Goal: Task Accomplishment & Management: Use online tool/utility

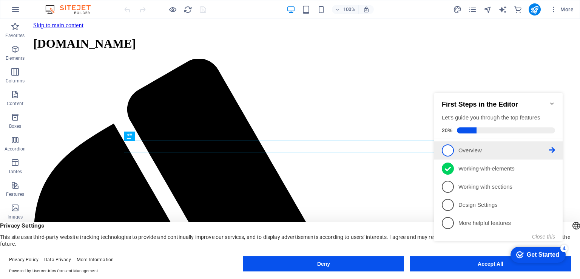
click at [451, 146] on span "1" at bounding box center [448, 150] width 12 height 12
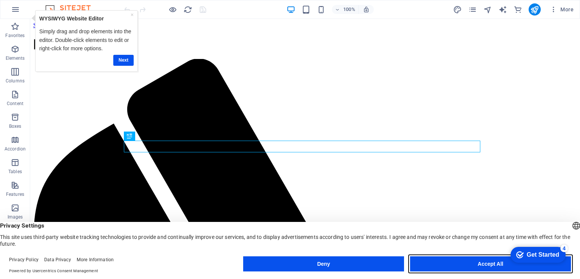
click at [463, 265] on button "Accept All" at bounding box center [490, 263] width 161 height 15
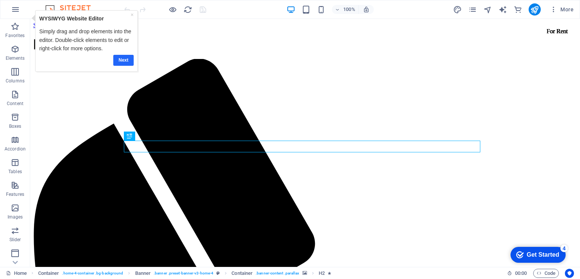
click at [123, 59] on link "Next" at bounding box center [123, 59] width 20 height 11
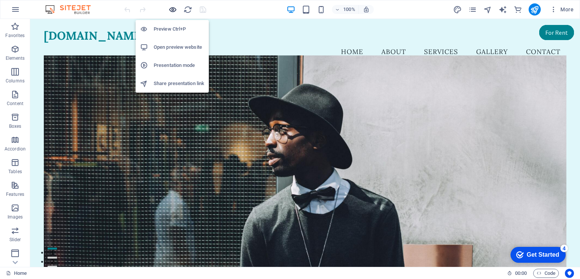
click at [171, 8] on icon "button" at bounding box center [172, 9] width 9 height 9
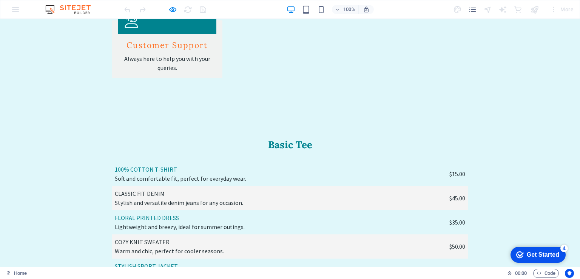
scroll to position [1547, 0]
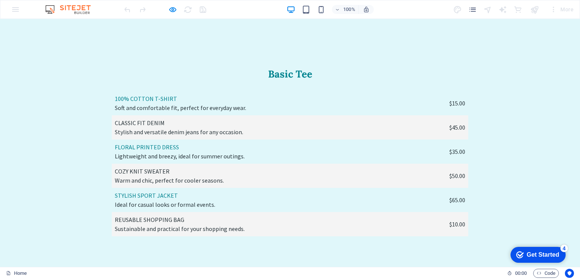
click at [538, 255] on div "Get Started" at bounding box center [542, 254] width 32 height 7
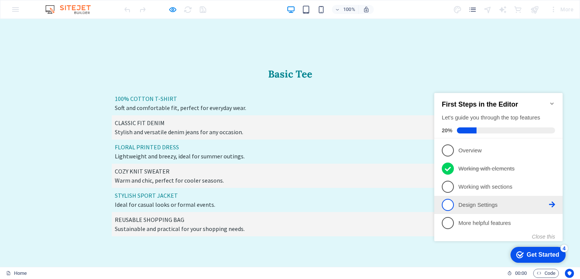
click at [454, 201] on link "4 Design Settings - incomplete" at bounding box center [498, 205] width 113 height 12
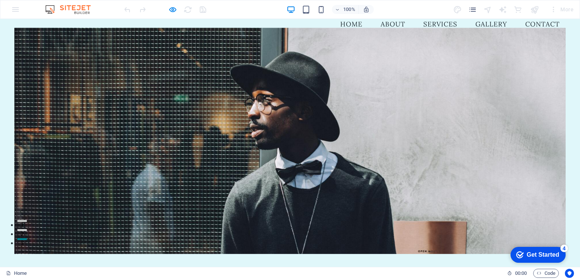
scroll to position [0, 0]
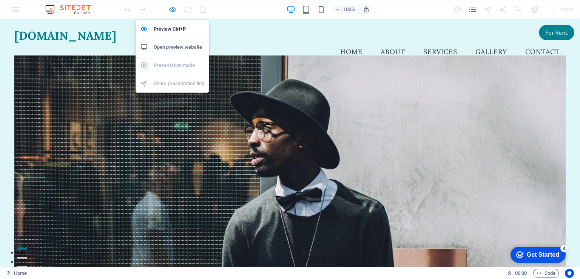
click at [170, 9] on icon "button" at bounding box center [172, 9] width 9 height 9
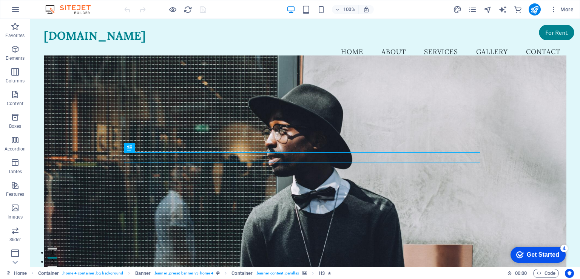
click at [542, 251] on div "Get Started" at bounding box center [542, 254] width 32 height 7
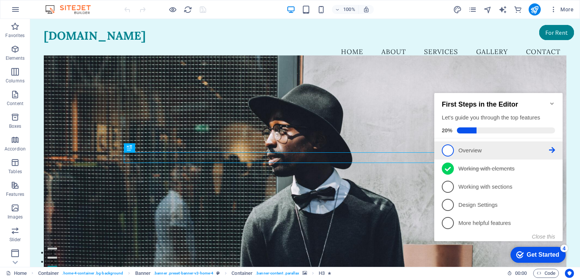
click at [445, 145] on span "1" at bounding box center [448, 150] width 12 height 12
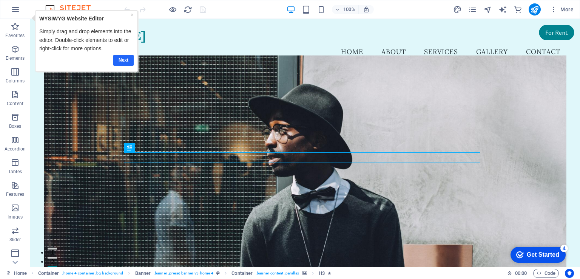
click at [126, 58] on link "Next" at bounding box center [123, 59] width 20 height 11
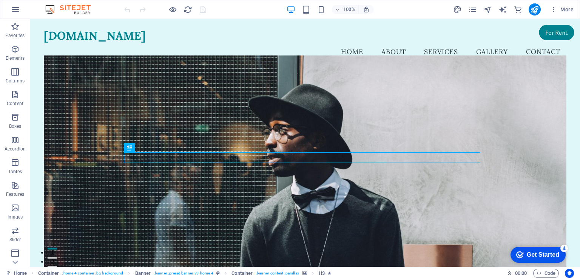
click at [542, 256] on div "Get Started" at bounding box center [542, 254] width 32 height 7
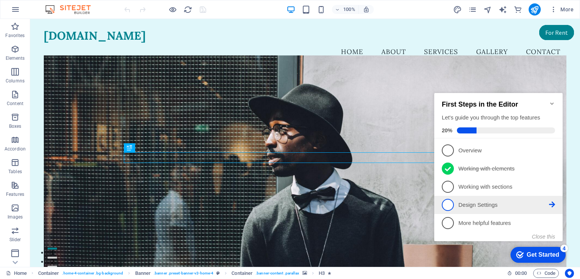
click at [448, 199] on span "4" at bounding box center [448, 205] width 12 height 12
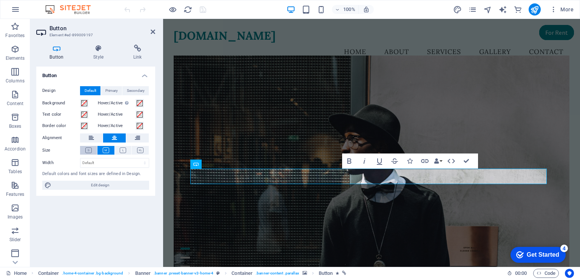
click at [91, 147] on icon at bounding box center [88, 150] width 6 height 6
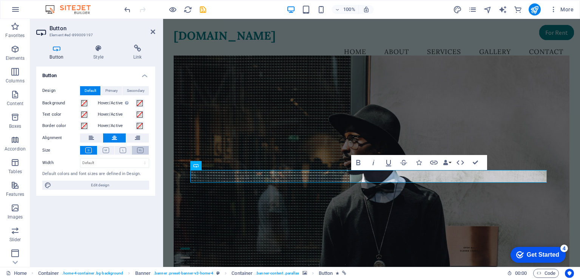
click at [140, 151] on icon at bounding box center [140, 150] width 6 height 6
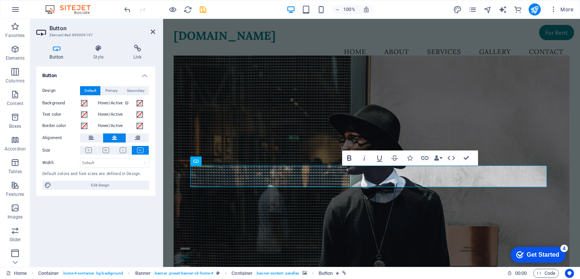
click at [349, 159] on icon "button" at bounding box center [349, 157] width 9 height 9
click at [349, 158] on icon "button" at bounding box center [349, 157] width 9 height 9
click at [440, 157] on button "Data Bindings" at bounding box center [438, 157] width 11 height 15
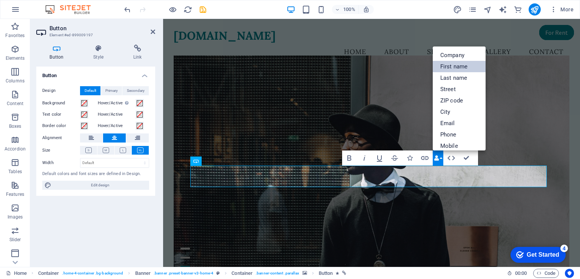
click at [454, 69] on link "First name" at bounding box center [459, 66] width 53 height 11
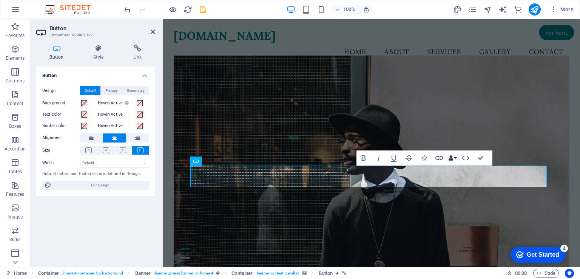
click at [453, 158] on button "Data Bindings" at bounding box center [452, 157] width 11 height 15
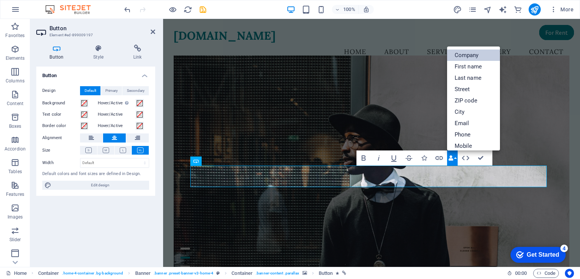
click at [468, 56] on link "Company" at bounding box center [473, 54] width 53 height 11
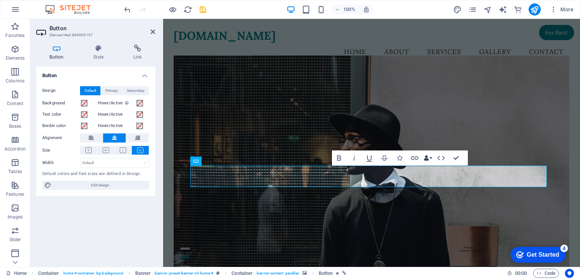
click at [429, 159] on button "Data Bindings" at bounding box center [427, 157] width 11 height 15
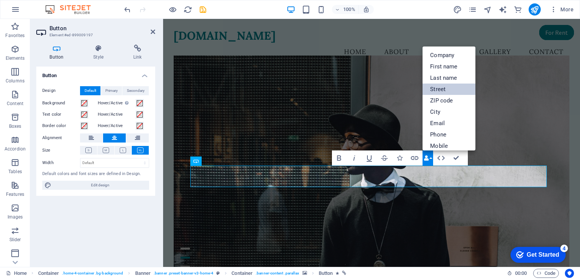
click at [450, 87] on link "Street" at bounding box center [448, 88] width 53 height 11
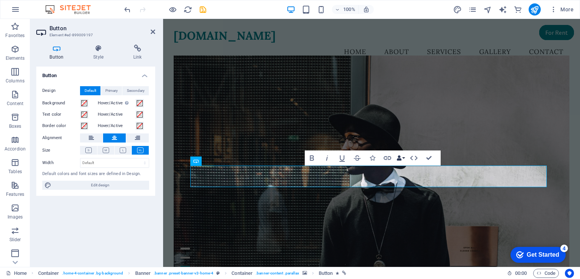
click at [403, 157] on button "Data Bindings" at bounding box center [400, 157] width 11 height 15
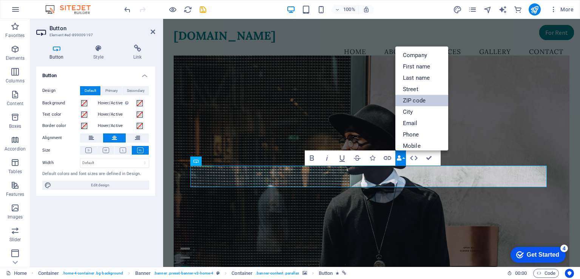
click at [426, 100] on link "ZIP code" at bounding box center [421, 100] width 53 height 11
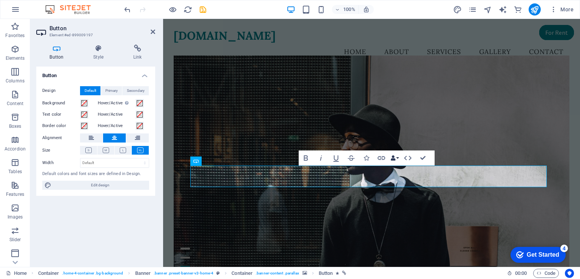
click at [396, 156] on button "Data Bindings" at bounding box center [394, 157] width 11 height 15
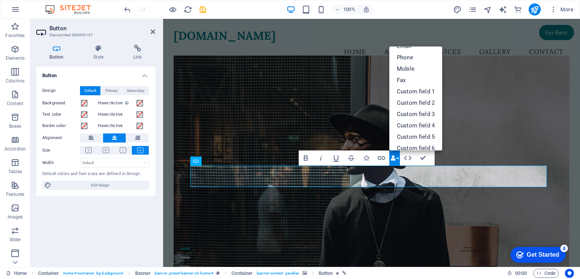
scroll to position [83, 0]
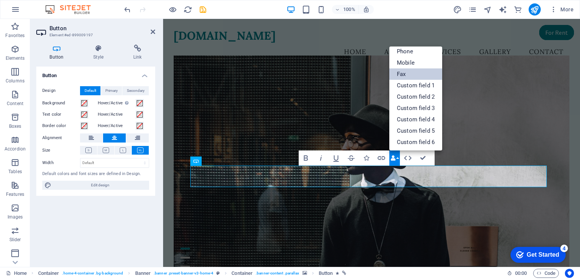
click at [414, 74] on link "Fax" at bounding box center [415, 73] width 53 height 11
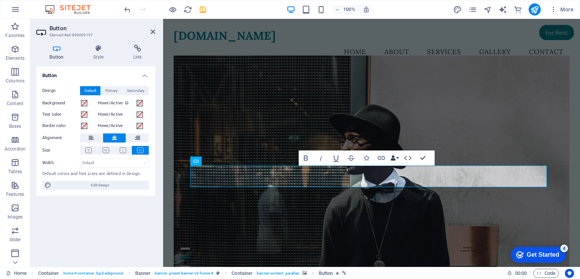
click at [397, 155] on button "Data Bindings" at bounding box center [394, 157] width 11 height 15
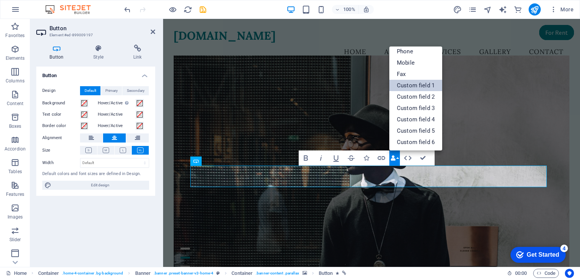
click at [423, 82] on link "Custom field 1" at bounding box center [415, 85] width 53 height 11
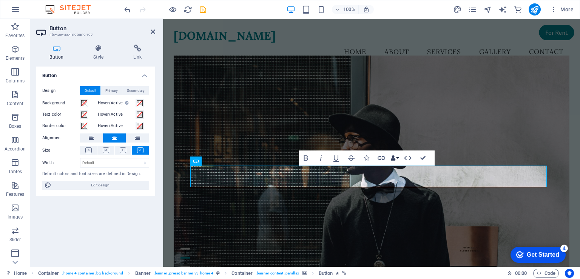
click at [396, 159] on button "Data Bindings" at bounding box center [394, 157] width 11 height 15
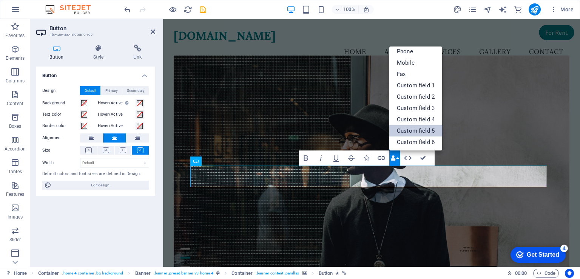
scroll to position [0, 0]
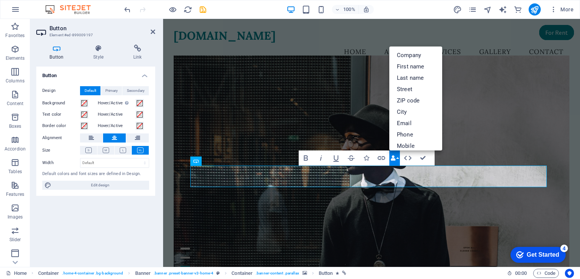
drag, startPoint x: 478, startPoint y: 104, endPoint x: 482, endPoint y: 109, distance: 6.0
click at [478, 104] on figure at bounding box center [372, 168] width 396 height 226
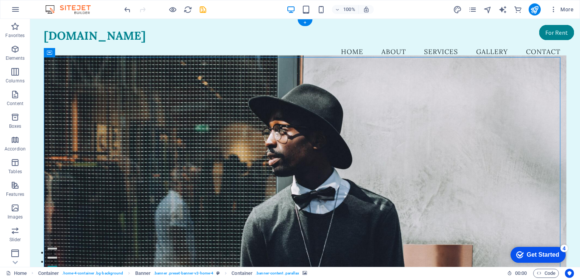
click at [327, 186] on div "Welcome to [DOMAIN_NAME] Sustainably Chic Fashion for Everyone [DOMAIN_NAME] [S…" at bounding box center [305, 239] width 522 height 336
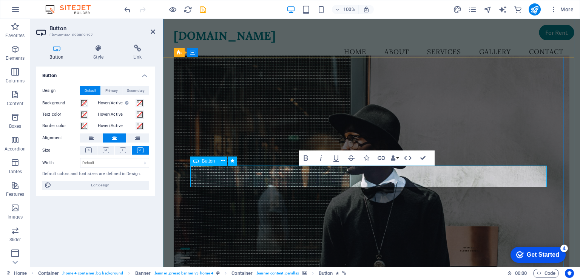
drag, startPoint x: 316, startPoint y: 175, endPoint x: 311, endPoint y: 175, distance: 5.3
click at [408, 159] on icon "button" at bounding box center [407, 157] width 9 height 9
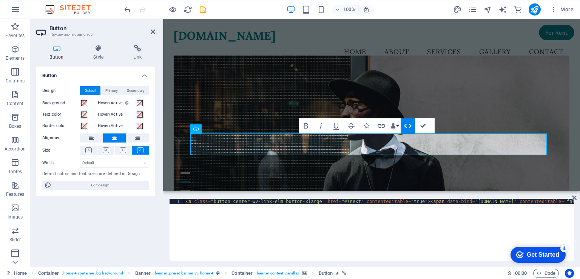
click at [410, 126] on icon "button" at bounding box center [408, 125] width 8 height 5
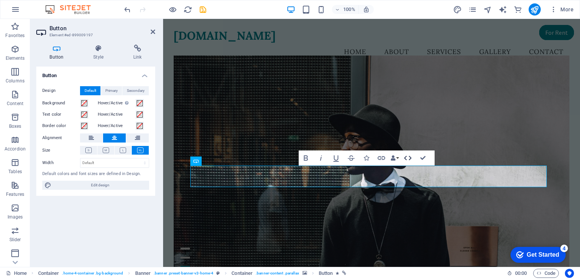
click at [403, 158] on icon "button" at bounding box center [407, 157] width 9 height 9
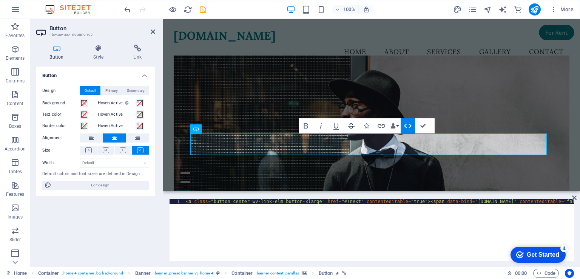
click at [349, 125] on icon "button" at bounding box center [350, 125] width 9 height 9
click at [357, 169] on figure at bounding box center [372, 133] width 396 height 157
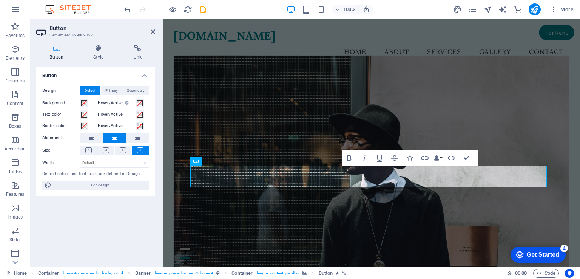
click at [383, 201] on figure at bounding box center [372, 168] width 396 height 226
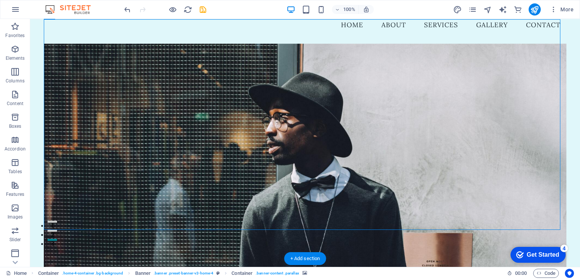
scroll to position [38, 0]
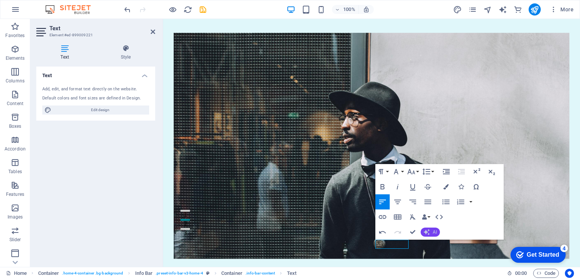
click at [434, 230] on span "AI" at bounding box center [435, 231] width 4 height 5
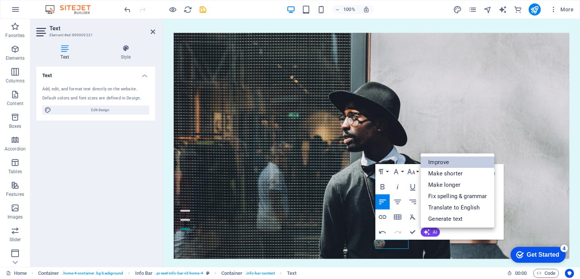
click at [435, 162] on link "Improve" at bounding box center [457, 161] width 74 height 11
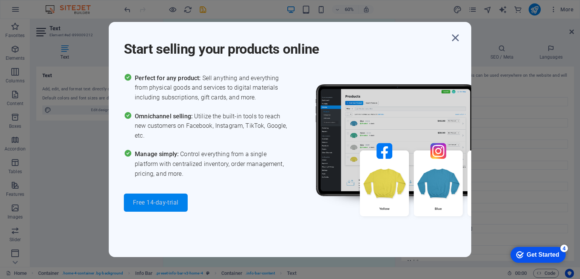
click at [155, 202] on span "Free 14-day-trial" at bounding box center [156, 202] width 46 height 6
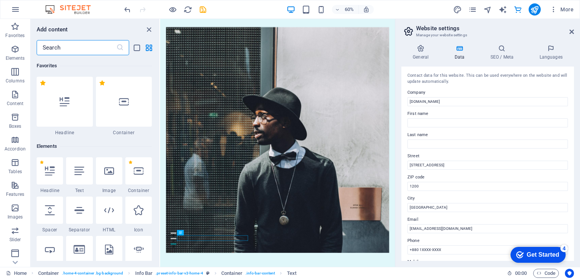
scroll to position [7273, 0]
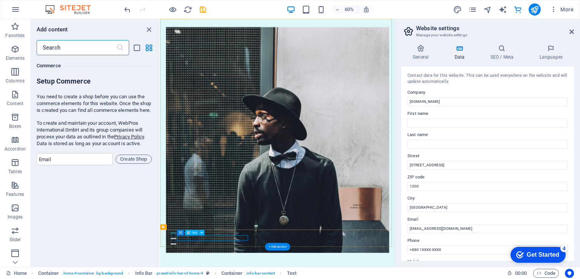
drag, startPoint x: 283, startPoint y: 382, endPoint x: 279, endPoint y: 382, distance: 4.2
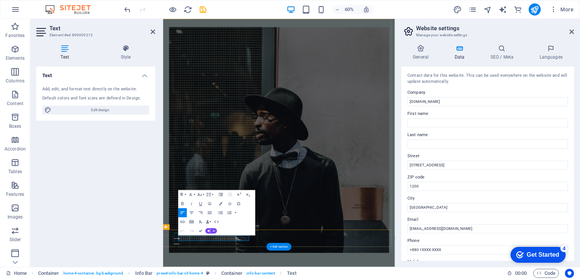
click span "1200"
drag, startPoint x: 383, startPoint y: 422, endPoint x: 442, endPoint y: 271, distance: 161.7
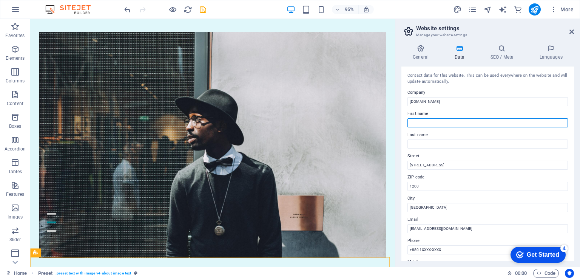
click at [463, 121] on input "First name" at bounding box center [487, 122] width 160 height 9
type input "RAH"
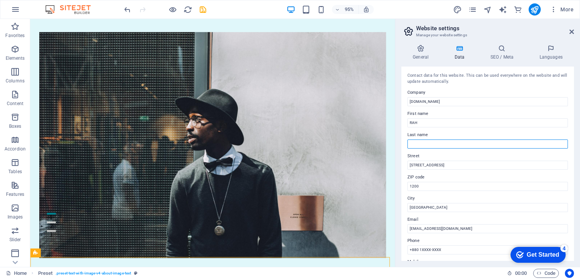
click at [477, 146] on input "Last name" at bounding box center [487, 143] width 160 height 9
type input "SHOP BD"
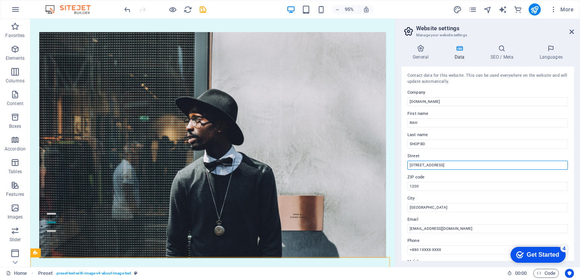
click at [472, 162] on input "[STREET_ADDRESS]" at bounding box center [487, 164] width 160 height 9
type input "1"
type input "BABUBAZAR"
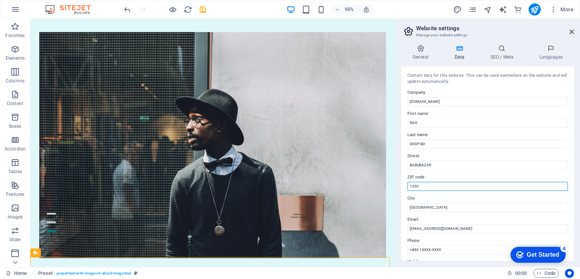
click at [456, 189] on input "1200" at bounding box center [487, 186] width 160 height 9
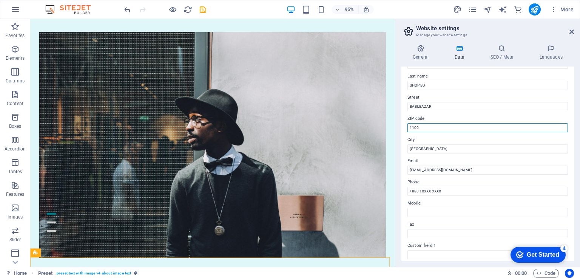
scroll to position [75, 0]
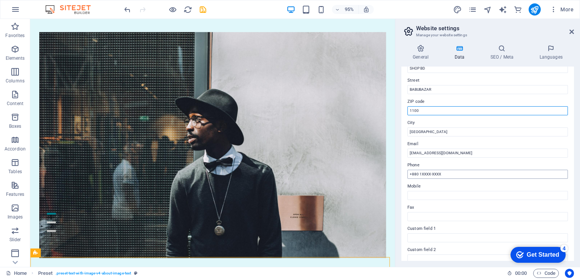
type input "1100"
click at [470, 174] on input "+880 1XXXX-XXXX" at bounding box center [487, 173] width 160 height 9
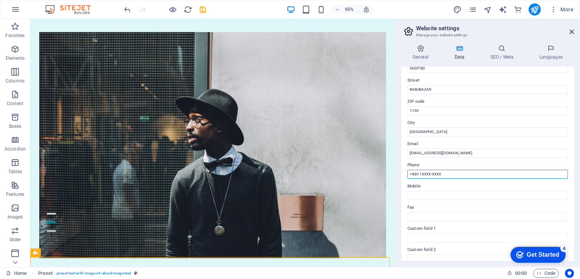
click at [418, 174] on input "+880 1XXXX-XXXX" at bounding box center [487, 173] width 160 height 9
click at [417, 174] on input "+880 1XXXX-XXXX" at bounding box center [487, 173] width 160 height 9
drag, startPoint x: 411, startPoint y: 173, endPoint x: 442, endPoint y: 175, distance: 31.8
click at [442, 175] on input "+880 1XXXX-XXXX" at bounding box center [487, 173] width 160 height 9
click at [443, 175] on input "+880 1XXXX-XXXX" at bounding box center [487, 173] width 160 height 9
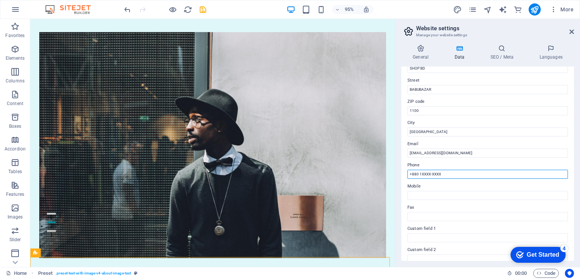
click at [427, 169] on input "+880 1XXXX-XXXX" at bounding box center [487, 173] width 160 height 9
click at [424, 174] on input "+880 1XXXX-XXXX" at bounding box center [487, 173] width 160 height 9
click at [447, 171] on input "+880 1XXXX-XXXX" at bounding box center [487, 173] width 160 height 9
click at [448, 174] on input "+880 1XXXX-XXXX" at bounding box center [487, 173] width 160 height 9
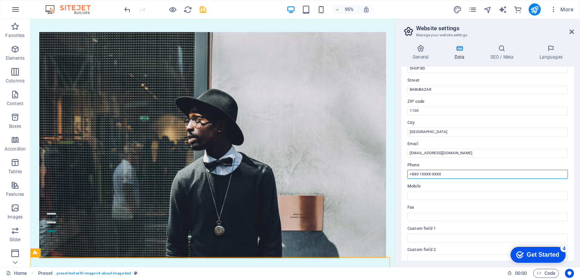
drag, startPoint x: 421, startPoint y: 172, endPoint x: 441, endPoint y: 173, distance: 19.6
click at [441, 173] on input "+880 1XXXX-XXXX" at bounding box center [487, 173] width 160 height 9
type input "[PHONE_NUMBER]"
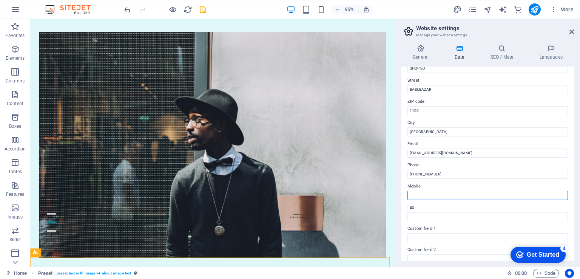
click at [445, 197] on input "Mobile" at bounding box center [487, 195] width 160 height 9
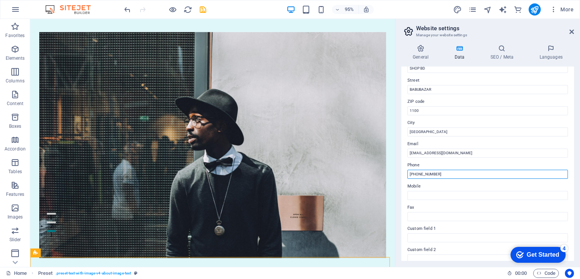
drag, startPoint x: 409, startPoint y: 172, endPoint x: 436, endPoint y: 173, distance: 26.8
click at [442, 172] on input "[PHONE_NUMBER]" at bounding box center [487, 173] width 160 height 9
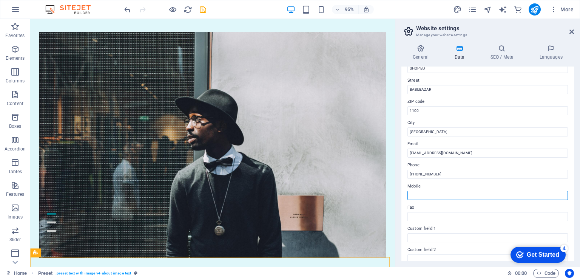
click at [439, 193] on input "Mobile" at bounding box center [487, 195] width 160 height 9
paste input "[PHONE_NUMBER]"
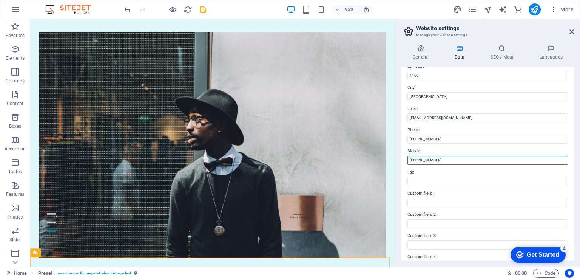
scroll to position [168, 0]
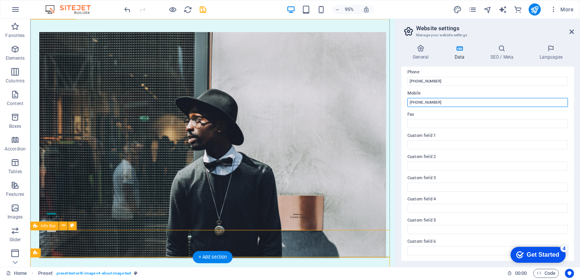
type input "[PHONE_NUMBER]"
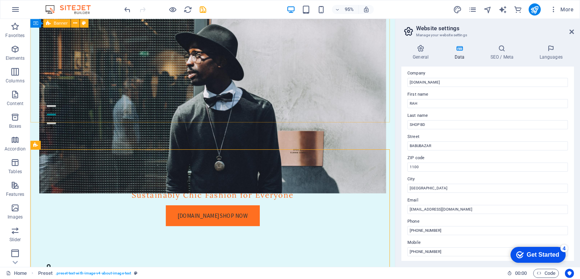
scroll to position [0, 0]
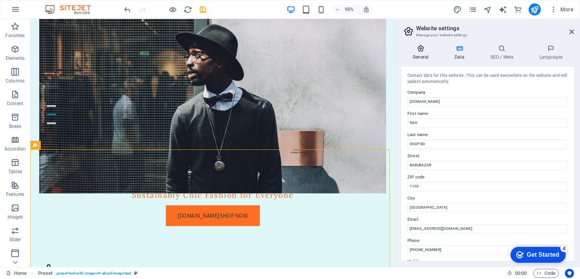
click at [417, 52] on h4 "General" at bounding box center [422, 53] width 42 height 16
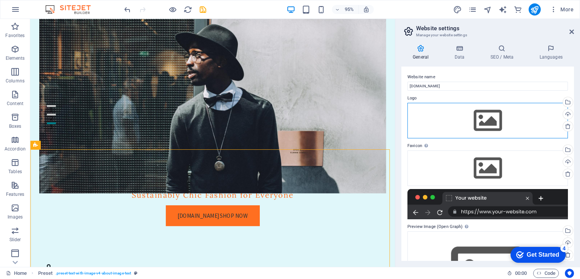
click at [484, 121] on div "Drag files here, click to choose files or select files from Files or our free s…" at bounding box center [487, 120] width 160 height 35
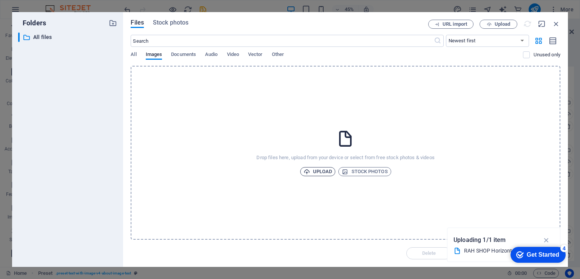
click at [328, 171] on span "Upload" at bounding box center [317, 171] width 29 height 9
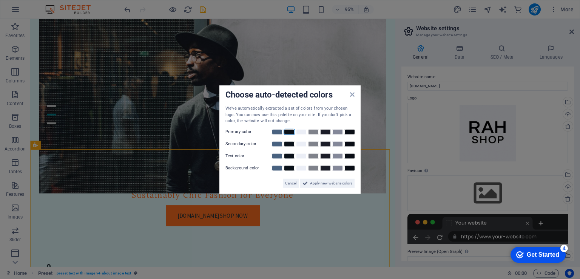
click at [287, 131] on link at bounding box center [288, 131] width 11 height 6
click at [325, 180] on span "Apply new website colors" at bounding box center [331, 182] width 42 height 9
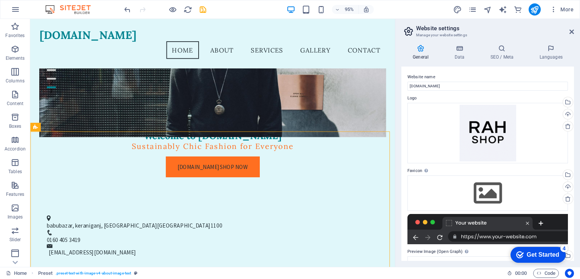
scroll to position [38, 0]
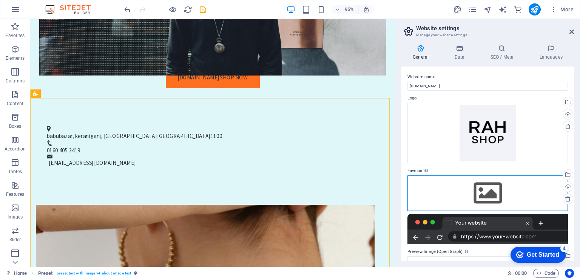
click at [470, 198] on div "Drag files here, click to choose files or select files from Files or our free s…" at bounding box center [487, 192] width 160 height 35
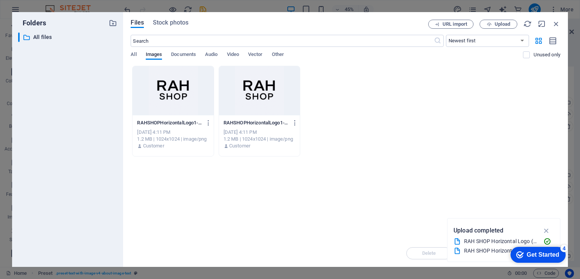
click at [189, 108] on div at bounding box center [172, 90] width 81 height 49
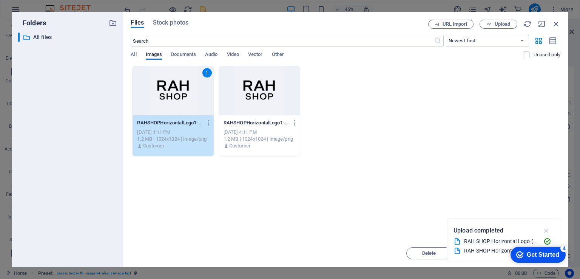
click at [544, 232] on icon "button" at bounding box center [546, 230] width 9 height 8
click at [493, 250] on button "Move" at bounding box center [482, 253] width 45 height 12
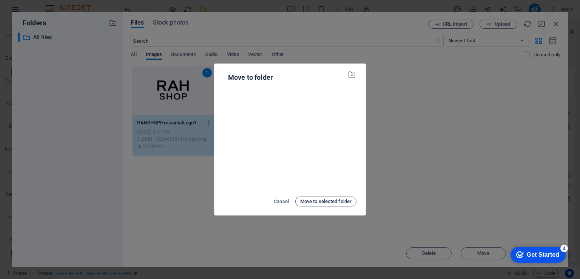
click at [336, 201] on span "Move to selected folder" at bounding box center [325, 201] width 51 height 9
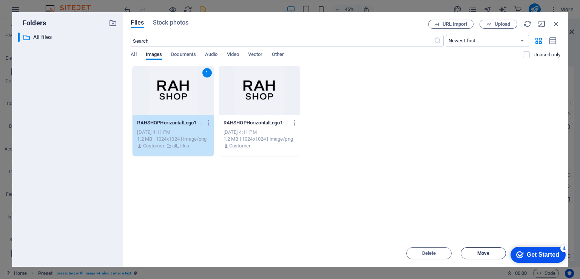
click at [479, 254] on span "Move" at bounding box center [483, 253] width 12 height 5
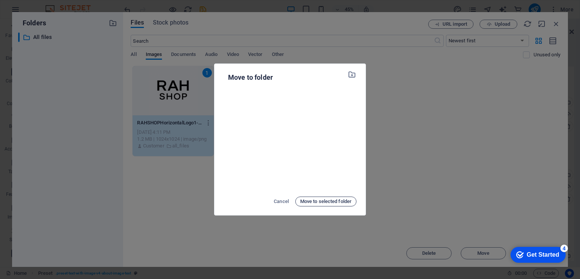
click at [346, 200] on span "Move to selected folder" at bounding box center [325, 201] width 51 height 9
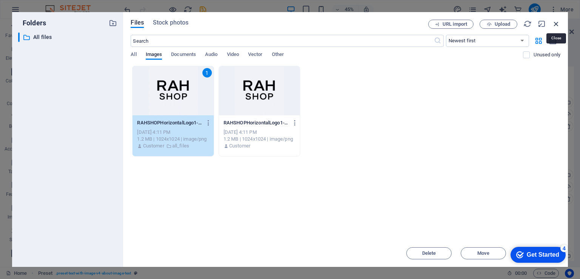
click at [554, 25] on icon "button" at bounding box center [556, 24] width 8 height 8
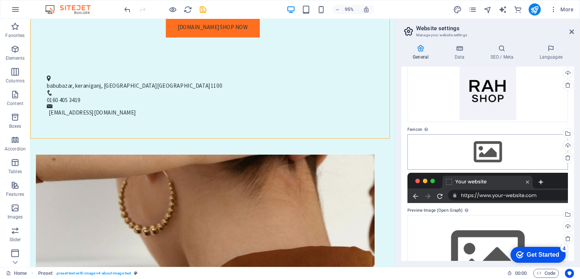
scroll to position [88, 0]
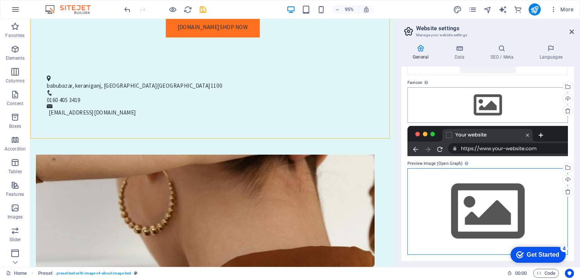
click at [491, 208] on div "Drag files here, click to choose files or select files from Files or our free s…" at bounding box center [487, 211] width 160 height 86
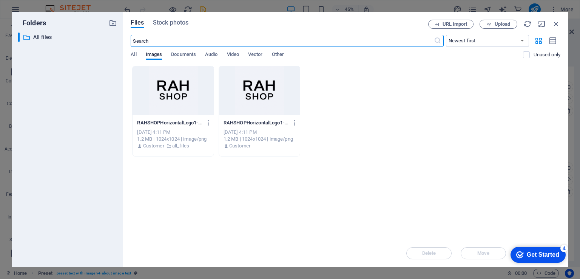
click at [165, 95] on div at bounding box center [172, 90] width 81 height 49
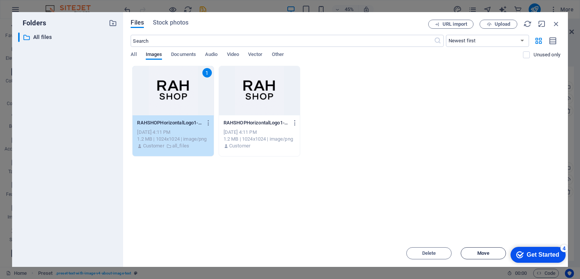
click at [471, 252] on span "Move" at bounding box center [483, 253] width 38 height 5
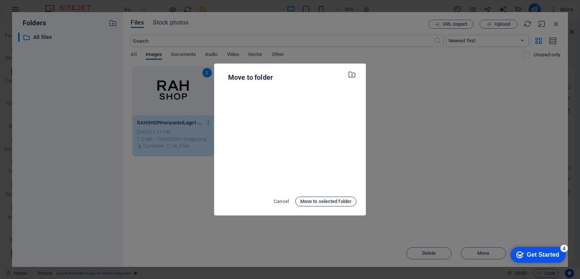
click at [314, 197] on span "Move to selected folder" at bounding box center [325, 201] width 51 height 9
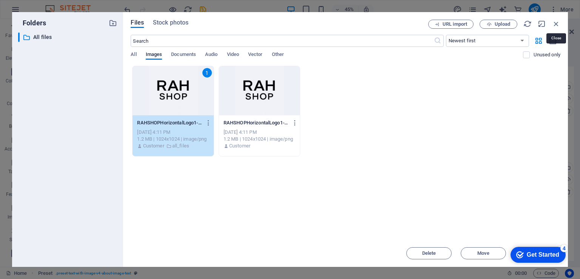
click at [554, 24] on icon "button" at bounding box center [556, 24] width 8 height 8
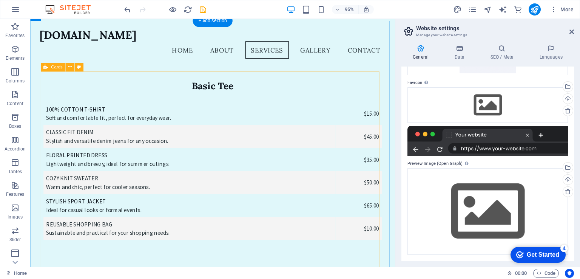
scroll to position [1972, 0]
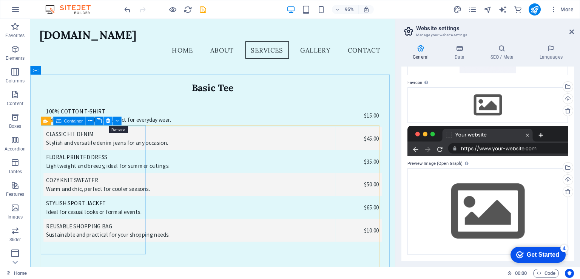
click at [108, 121] on icon at bounding box center [108, 121] width 4 height 8
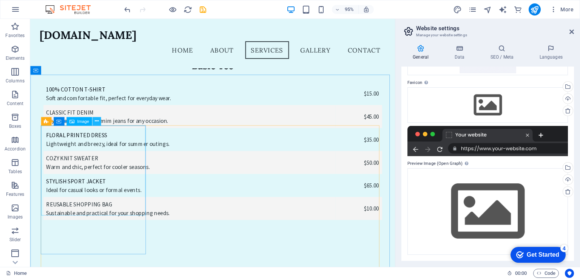
click at [94, 124] on button at bounding box center [96, 121] width 9 height 9
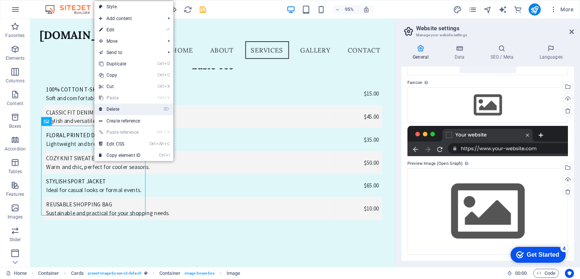
click at [108, 114] on link "⌦ Delete" at bounding box center [119, 108] width 51 height 11
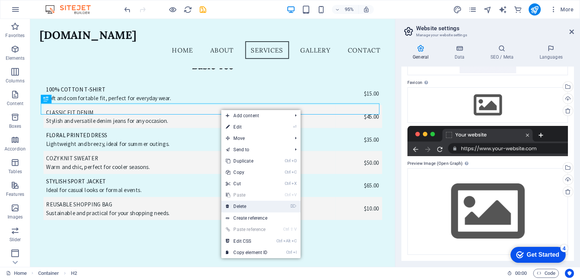
click at [242, 204] on link "⌦ Delete" at bounding box center [246, 205] width 51 height 11
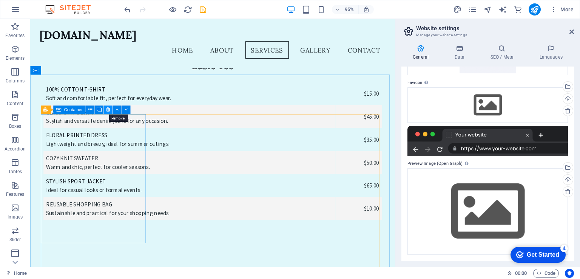
click at [106, 108] on icon at bounding box center [108, 110] width 4 height 8
click at [95, 114] on button at bounding box center [96, 109] width 9 height 9
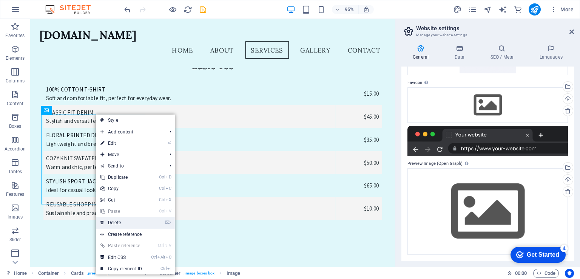
click at [121, 220] on link "⌦ Delete" at bounding box center [121, 222] width 51 height 11
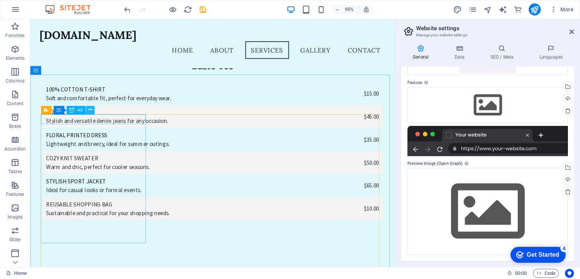
click at [92, 108] on button at bounding box center [90, 109] width 9 height 9
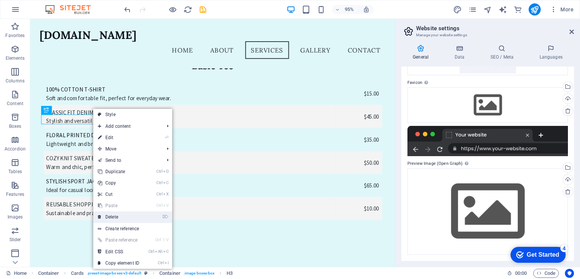
drag, startPoint x: 119, startPoint y: 218, endPoint x: 92, endPoint y: 208, distance: 28.2
click at [119, 218] on link "⌦ Delete" at bounding box center [118, 216] width 51 height 11
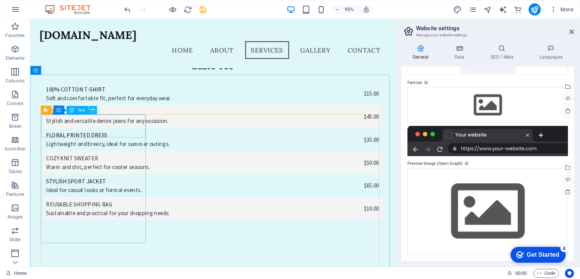
click at [93, 111] on icon at bounding box center [93, 110] width 4 height 8
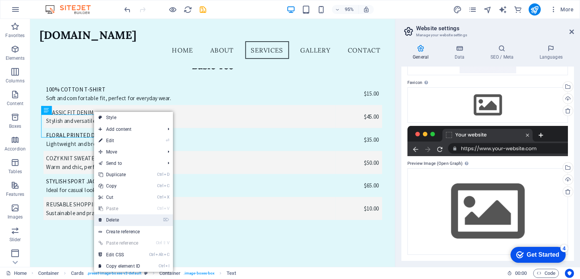
click at [123, 220] on link "⌦ Delete" at bounding box center [119, 219] width 51 height 11
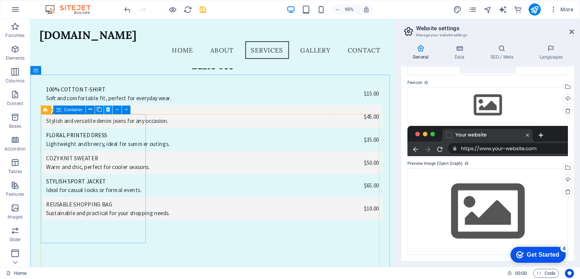
click at [110, 112] on button at bounding box center [108, 109] width 9 height 9
click at [95, 110] on icon at bounding box center [96, 110] width 4 height 8
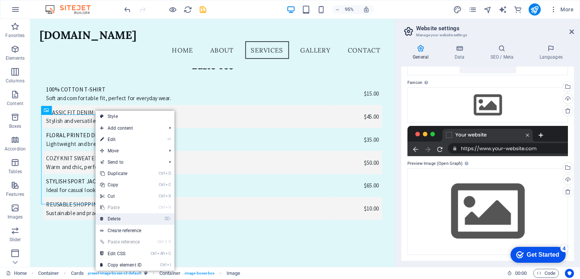
click at [119, 219] on link "⌦ Delete" at bounding box center [120, 218] width 51 height 11
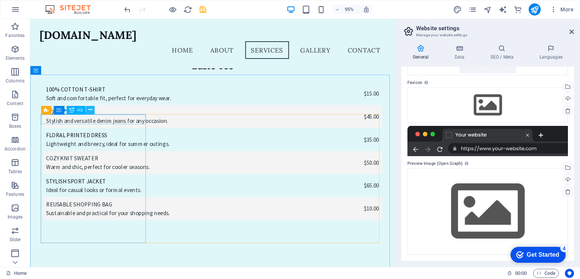
click at [92, 112] on button at bounding box center [90, 109] width 9 height 9
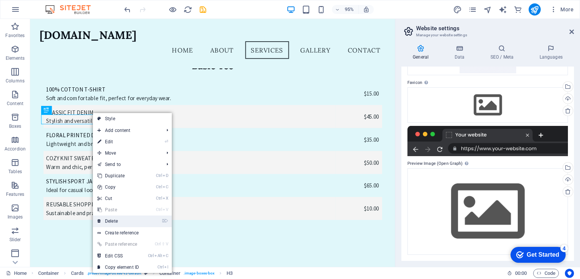
click at [112, 218] on link "⌦ Delete" at bounding box center [118, 220] width 51 height 11
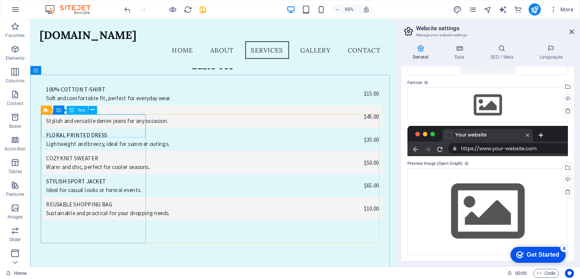
click at [65, 112] on div "Cards Container Text" at bounding box center [71, 109] width 61 height 9
click at [65, 111] on div "Cards Container Text" at bounding box center [71, 109] width 61 height 9
click at [109, 108] on icon at bounding box center [108, 110] width 4 height 8
click at [106, 109] on button at bounding box center [108, 109] width 9 height 9
click at [106, 109] on icon at bounding box center [108, 110] width 4 height 8
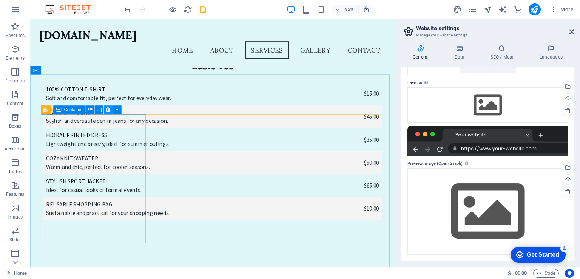
click at [109, 109] on icon at bounding box center [108, 110] width 4 height 8
click at [106, 108] on icon at bounding box center [108, 110] width 4 height 8
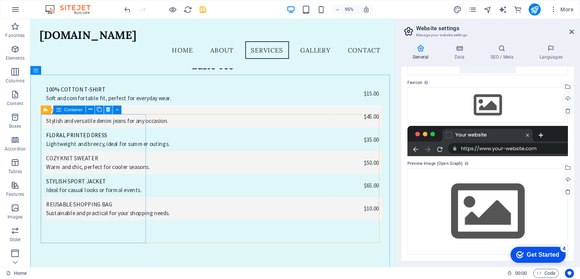
click at [106, 108] on icon at bounding box center [108, 110] width 4 height 8
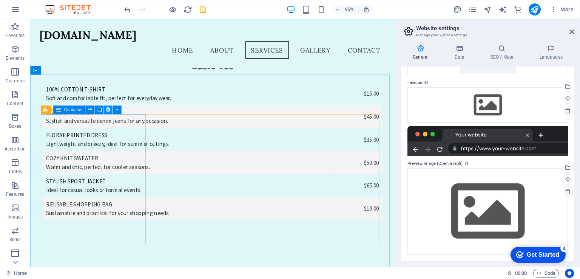
click at [106, 108] on icon at bounding box center [108, 110] width 4 height 8
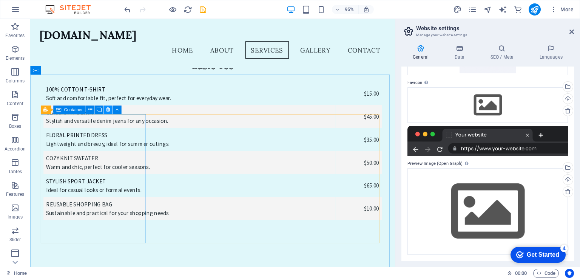
click at [106, 108] on icon at bounding box center [108, 110] width 4 height 8
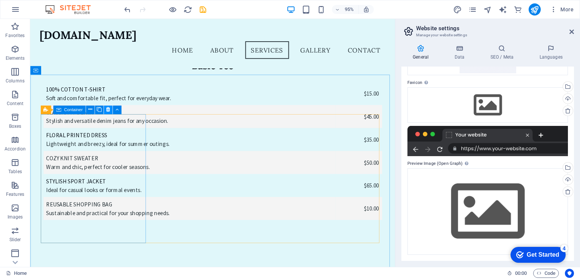
click at [106, 108] on icon at bounding box center [108, 110] width 4 height 8
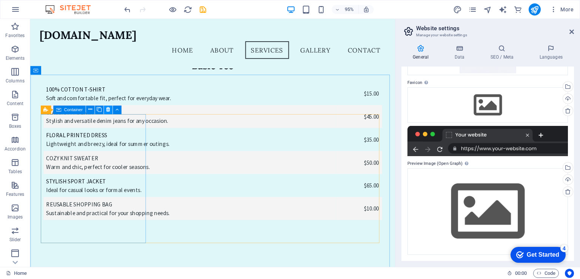
click at [106, 108] on icon at bounding box center [108, 110] width 4 height 8
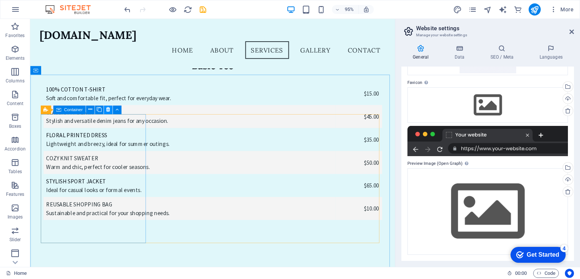
click at [106, 108] on icon at bounding box center [108, 110] width 4 height 8
click at [115, 109] on button at bounding box center [116, 109] width 9 height 9
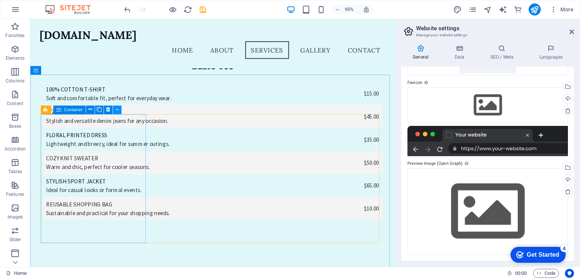
click at [118, 109] on icon at bounding box center [116, 110] width 3 height 8
click at [109, 108] on icon at bounding box center [108, 110] width 4 height 8
click at [107, 108] on icon at bounding box center [108, 110] width 4 height 8
click at [110, 108] on button at bounding box center [108, 109] width 9 height 9
drag, startPoint x: 140, startPoint y: 127, endPoint x: 143, endPoint y: 96, distance: 31.4
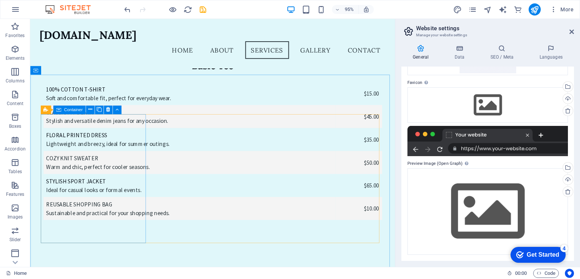
click at [108, 109] on icon at bounding box center [108, 110] width 4 height 8
click at [72, 111] on button at bounding box center [70, 109] width 9 height 9
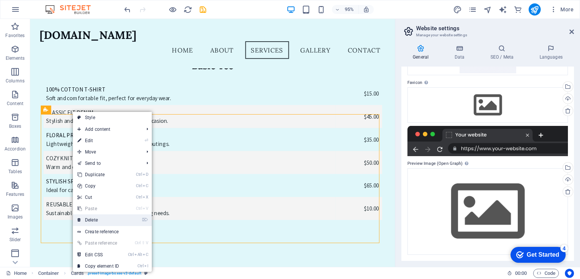
click at [110, 216] on link "⌦ Delete" at bounding box center [98, 219] width 51 height 11
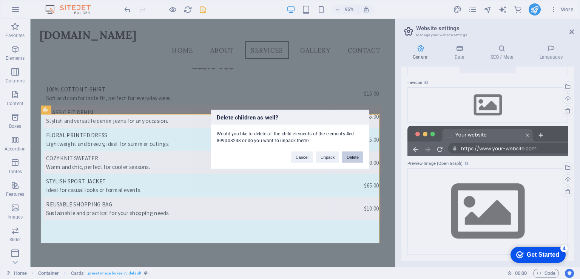
click at [349, 155] on button "Delete" at bounding box center [352, 156] width 21 height 11
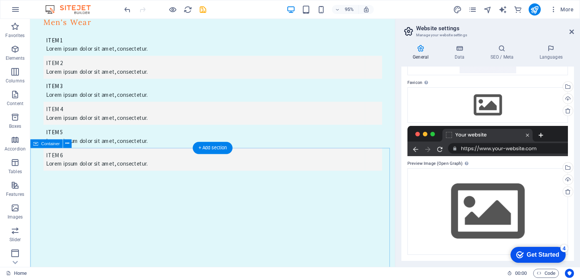
scroll to position [2765, 0]
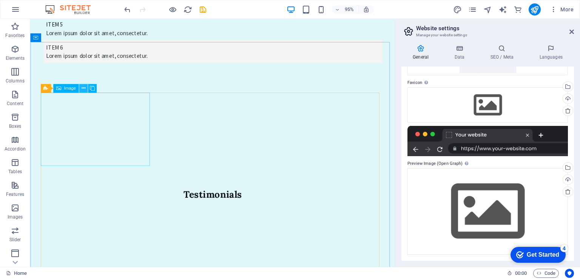
click at [84, 89] on icon at bounding box center [84, 89] width 4 height 8
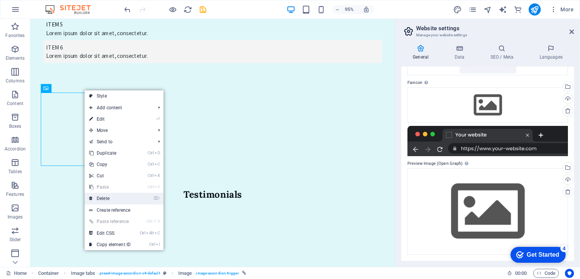
click at [114, 196] on link "⌦ Delete" at bounding box center [110, 197] width 51 height 11
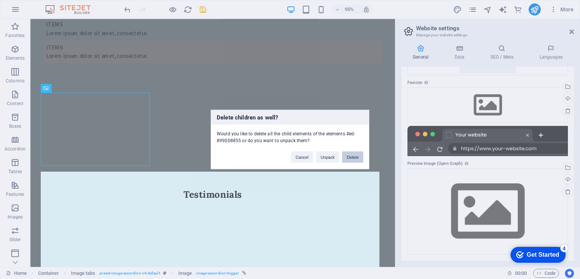
click at [352, 155] on button "Delete" at bounding box center [352, 156] width 21 height 11
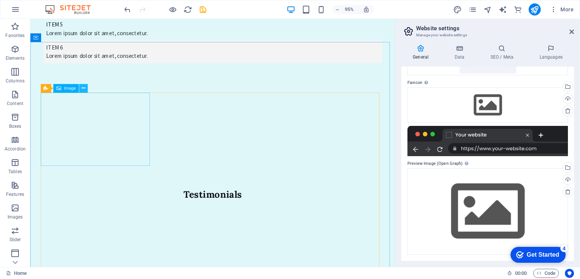
click at [83, 87] on icon at bounding box center [84, 89] width 4 height 8
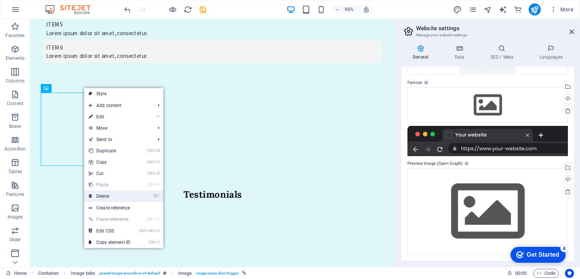
click at [131, 195] on link "⌦ Delete" at bounding box center [109, 195] width 51 height 11
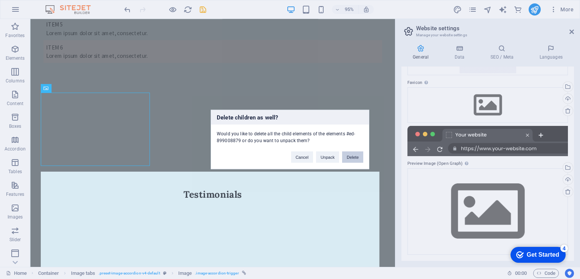
click at [356, 157] on button "Delete" at bounding box center [352, 156] width 21 height 11
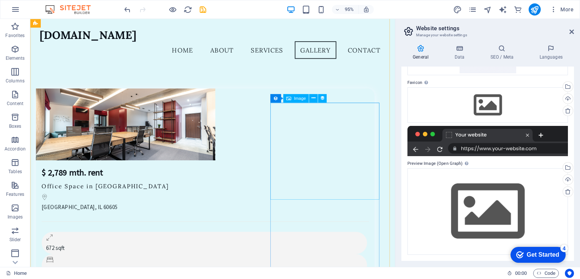
scroll to position [3973, 0]
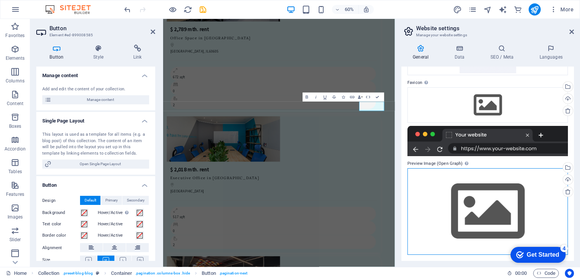
click at [438, 183] on div "Drag files here, click to choose files or select files from Files or our free s…" at bounding box center [487, 211] width 160 height 86
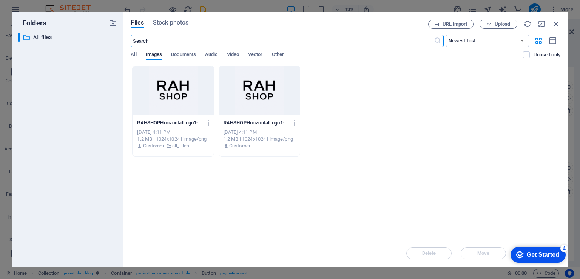
scroll to position [4563, 0]
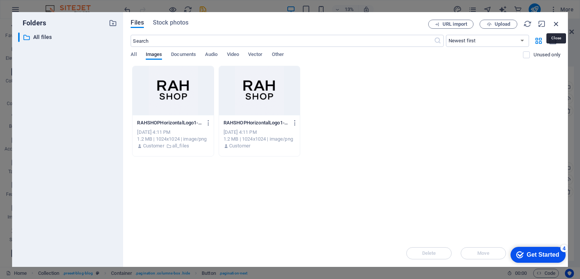
click at [552, 23] on icon "button" at bounding box center [556, 24] width 8 height 8
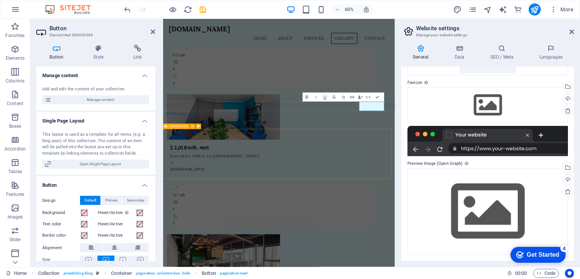
scroll to position [3953, 0]
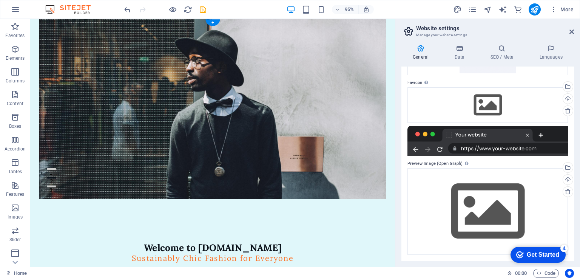
scroll to position [0, 0]
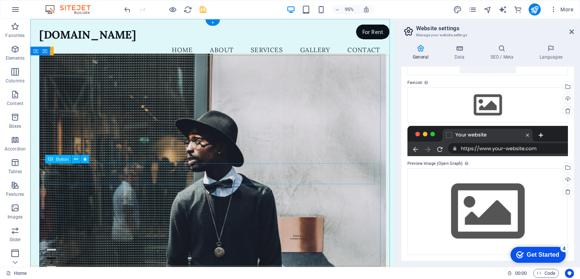
click at [123, 275] on figure at bounding box center [222, 173] width 365 height 237
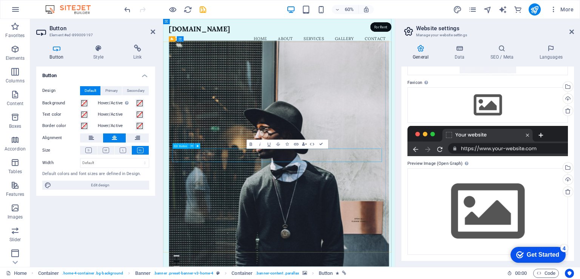
drag, startPoint x: 314, startPoint y: 245, endPoint x: 345, endPoint y: 245, distance: 30.6
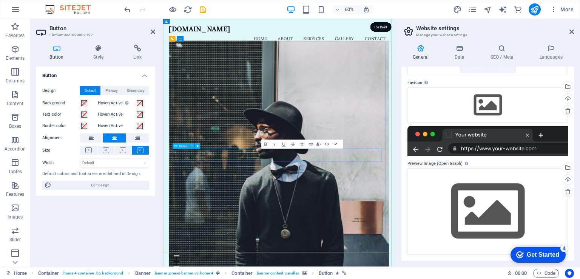
click at [376, 173] on figure at bounding box center [356, 243] width 367 height 376
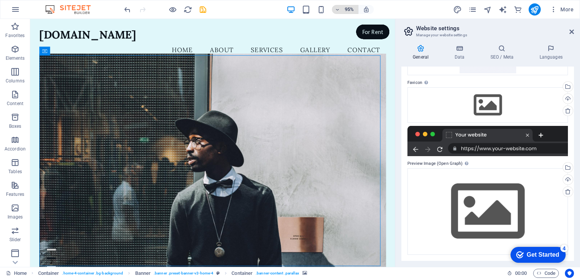
click at [339, 10] on icon "button" at bounding box center [337, 9] width 5 height 5
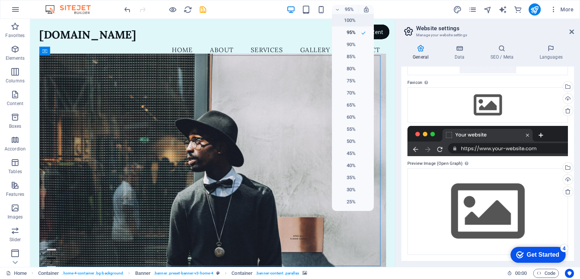
click at [337, 18] on h6 "100%" at bounding box center [345, 20] width 19 height 9
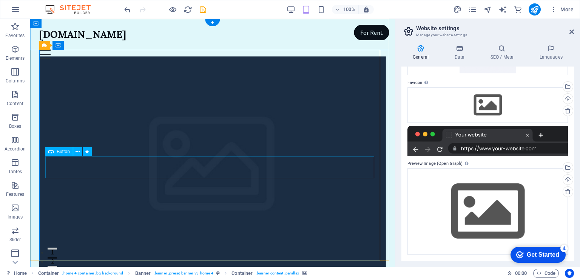
click at [234, 118] on figure at bounding box center [212, 169] width 346 height 226
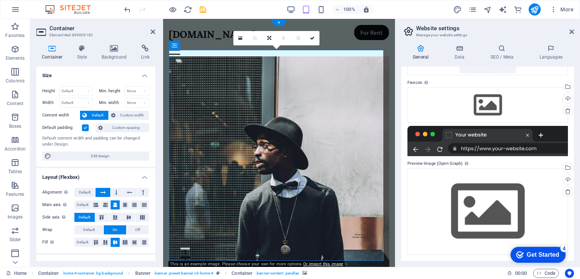
click at [284, 111] on figure at bounding box center [279, 169] width 220 height 226
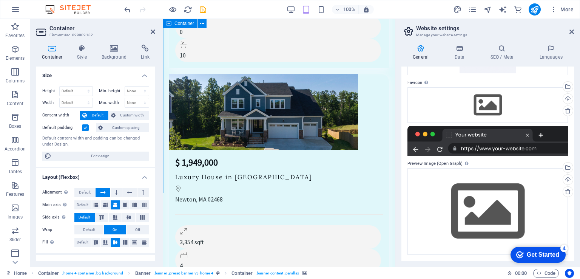
scroll to position [5057, 0]
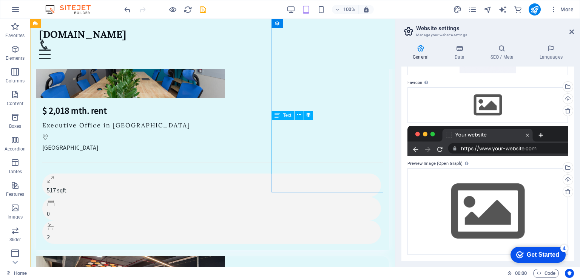
scroll to position [4376, 0]
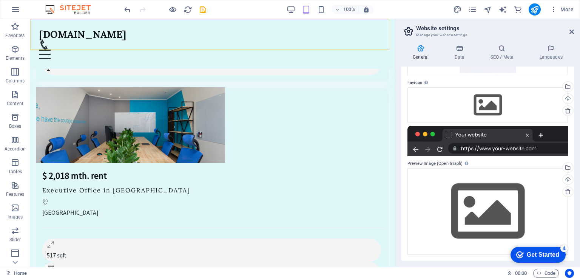
click at [67, 10] on img at bounding box center [71, 9] width 57 height 9
click at [71, 7] on img at bounding box center [71, 9] width 57 height 9
click at [77, 9] on img at bounding box center [71, 9] width 57 height 9
click at [17, 12] on icon "button" at bounding box center [15, 9] width 9 height 9
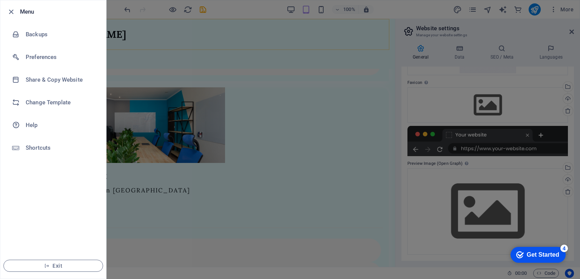
click at [174, 131] on div at bounding box center [290, 139] width 580 height 279
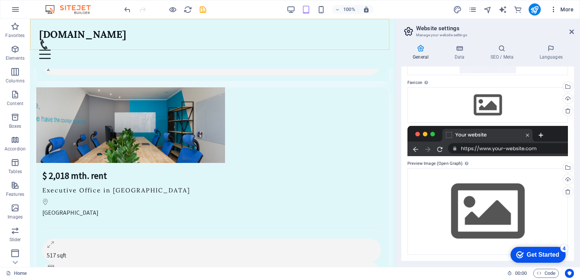
click at [565, 12] on span "More" at bounding box center [562, 10] width 24 height 8
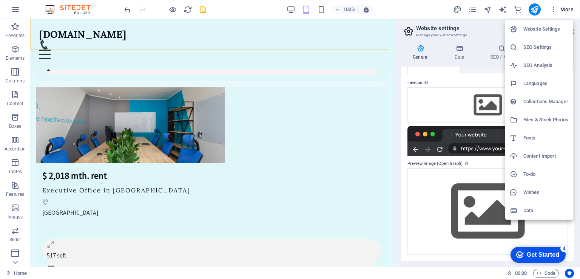
click at [537, 49] on h6 "SEO Settings" at bounding box center [545, 47] width 45 height 9
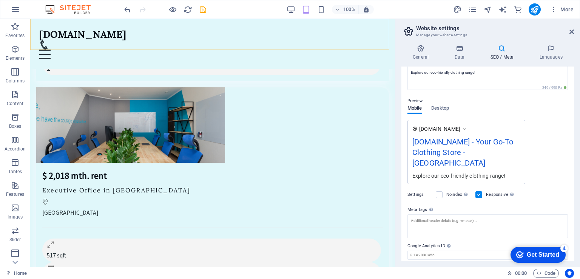
scroll to position [94, 0]
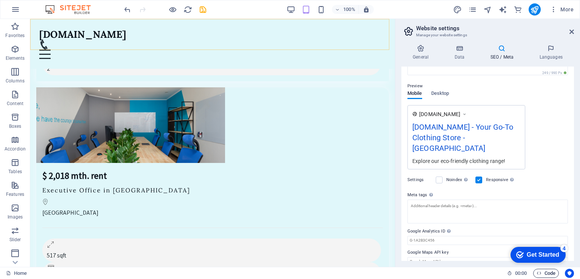
click at [539, 272] on icon "button" at bounding box center [538, 272] width 5 height 5
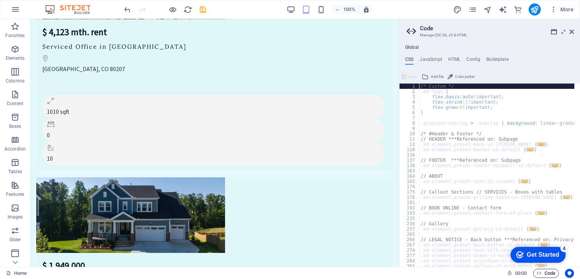
scroll to position [3703, 0]
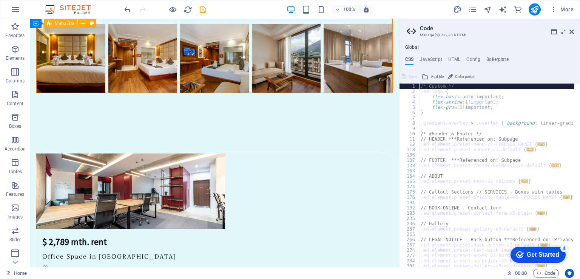
click at [547, 252] on div "Get Started" at bounding box center [542, 254] width 32 height 7
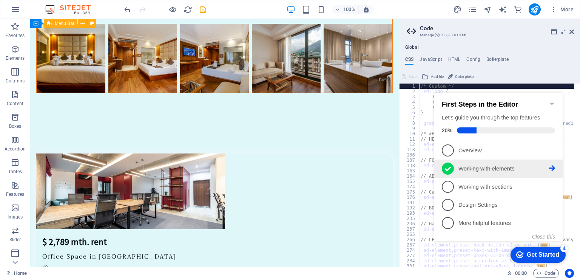
click at [517, 165] on p "Working with elements - completed" at bounding box center [503, 169] width 91 height 8
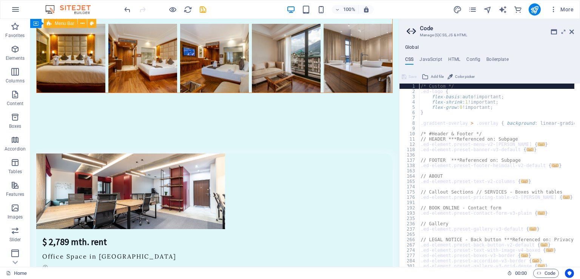
scroll to position [0, 0]
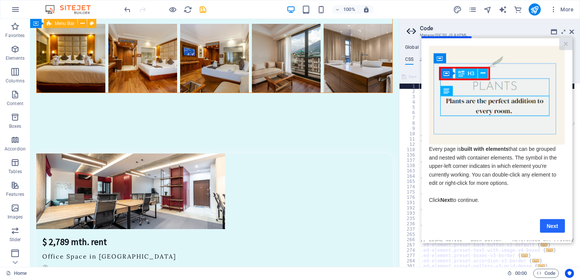
click at [548, 226] on link "Next" at bounding box center [552, 226] width 25 height 14
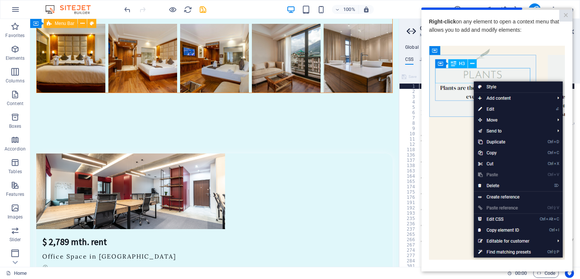
click at [498, 183] on img at bounding box center [497, 153] width 136 height 214
click at [493, 183] on img at bounding box center [497, 153] width 136 height 214
click at [492, 183] on img at bounding box center [497, 153] width 136 height 214
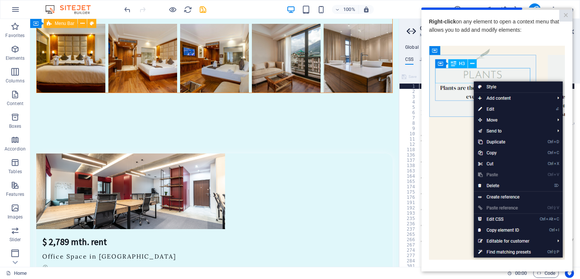
click at [492, 183] on img at bounding box center [497, 153] width 136 height 214
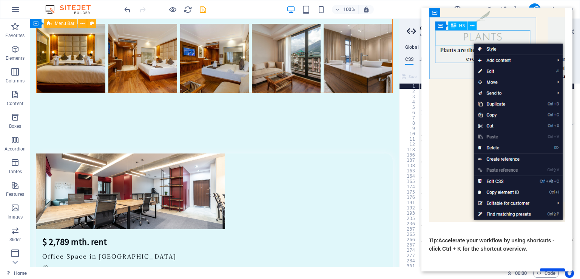
scroll to position [64, 0]
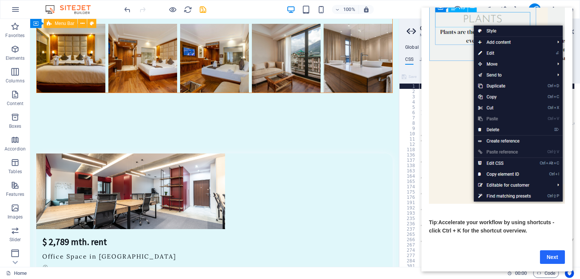
click at [560, 250] on link "Next" at bounding box center [552, 257] width 25 height 14
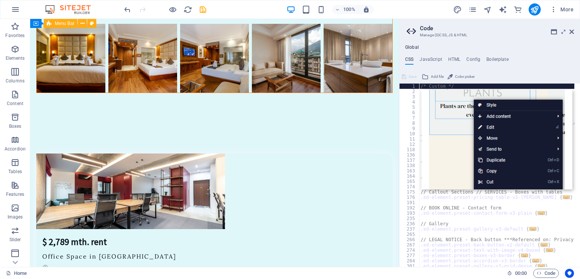
scroll to position [0, 0]
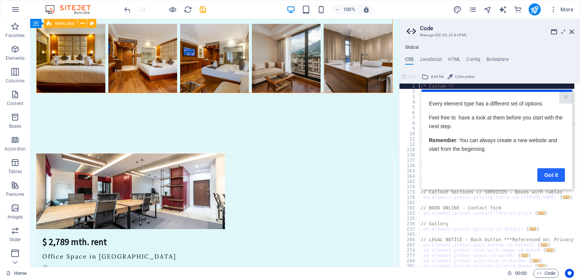
click at [552, 172] on link "Got it" at bounding box center [551, 175] width 28 height 14
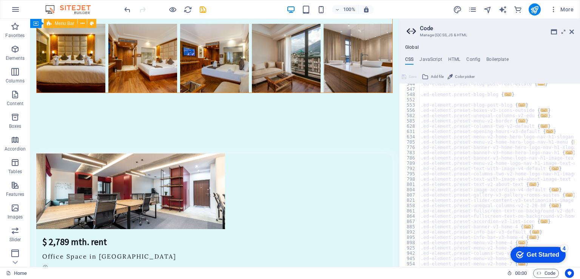
scroll to position [303, 0]
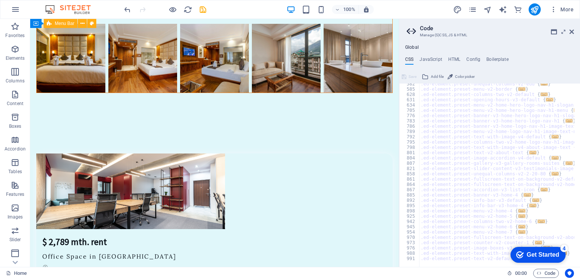
click at [526, 251] on div "Get Started" at bounding box center [542, 254] width 32 height 7
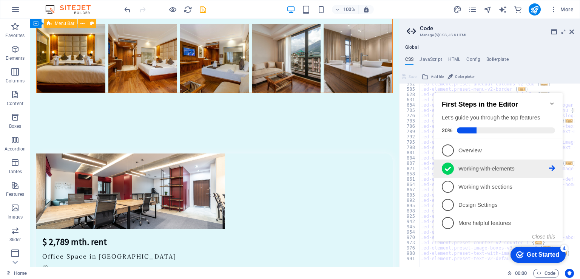
click at [490, 168] on p "Working with elements - completed" at bounding box center [503, 169] width 91 height 8
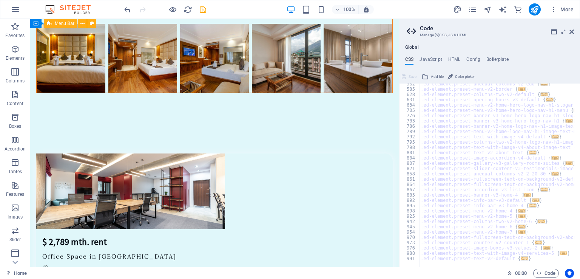
scroll to position [0, 0]
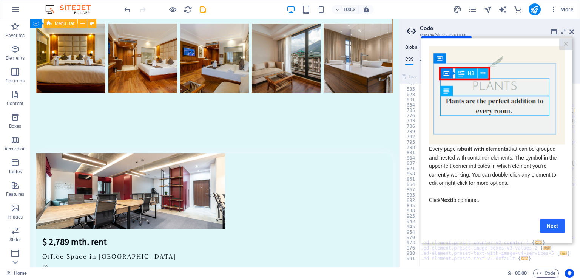
click at [549, 224] on link "Next" at bounding box center [552, 226] width 25 height 14
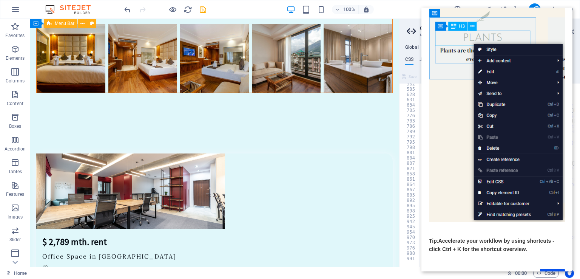
scroll to position [64, 0]
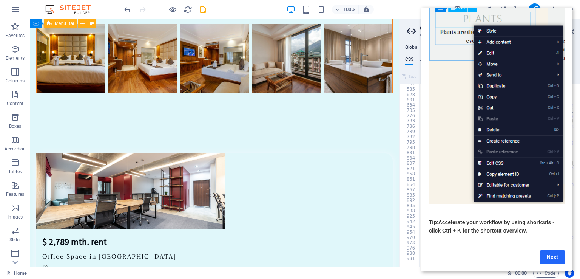
click at [543, 250] on link "Next" at bounding box center [552, 257] width 25 height 14
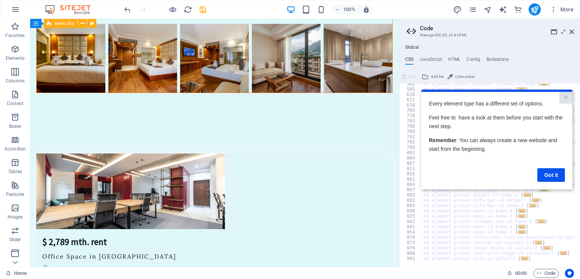
scroll to position [0, 0]
click at [549, 175] on link "Got it" at bounding box center [551, 175] width 28 height 14
